Goal: Navigation & Orientation: Find specific page/section

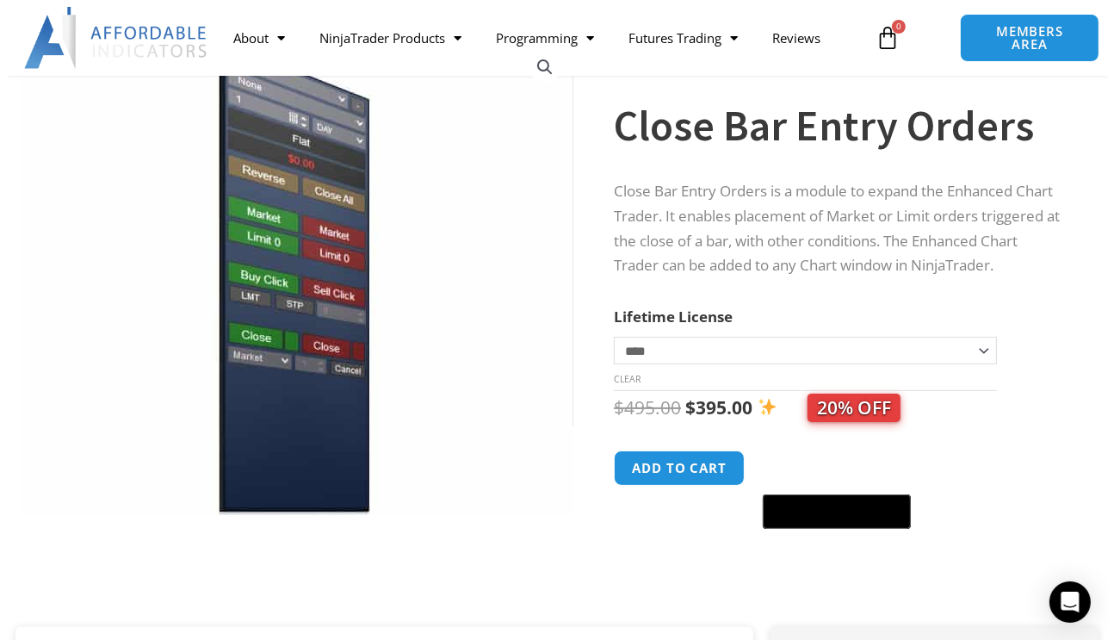
scroll to position [431, 0]
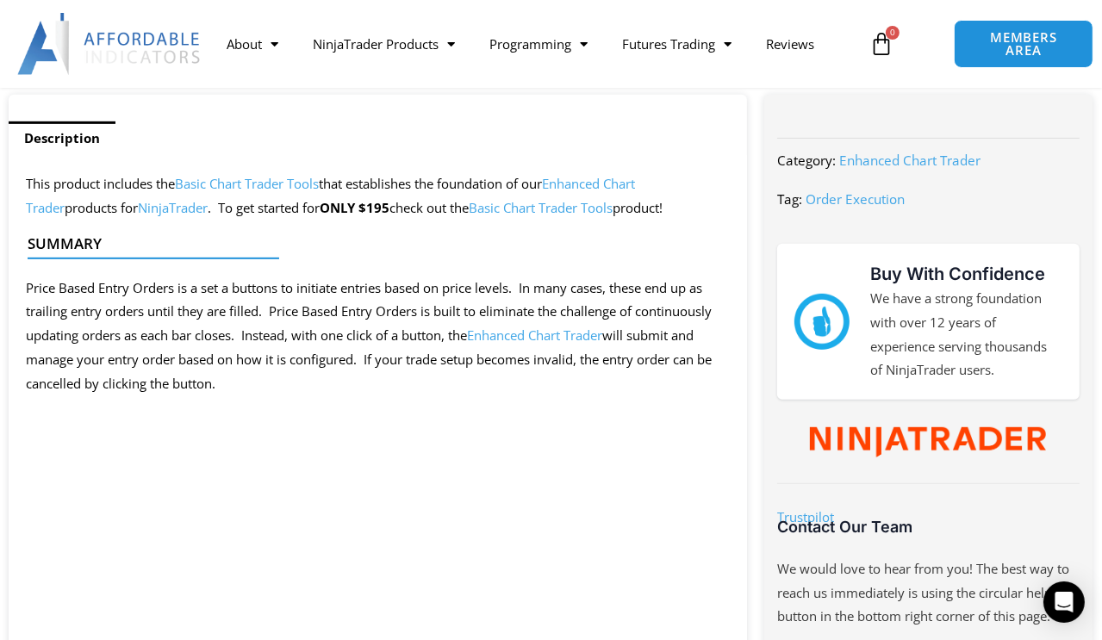
scroll to position [1033, 0]
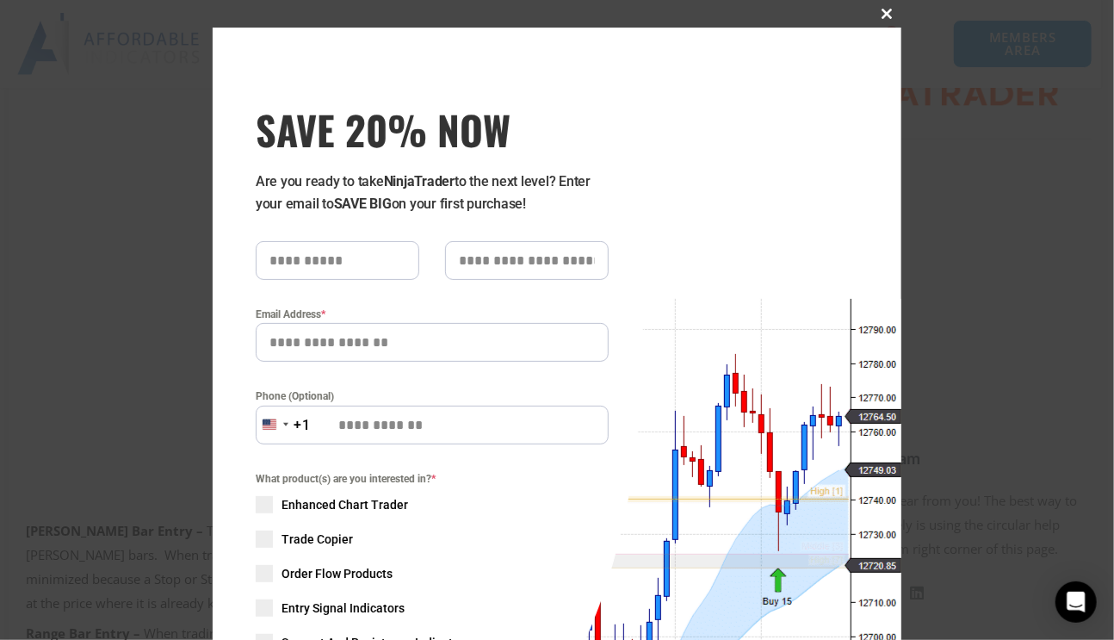
click at [884, 14] on span "SAVE 20% NOW popup" at bounding box center [888, 14] width 28 height 10
